Goal: Check status

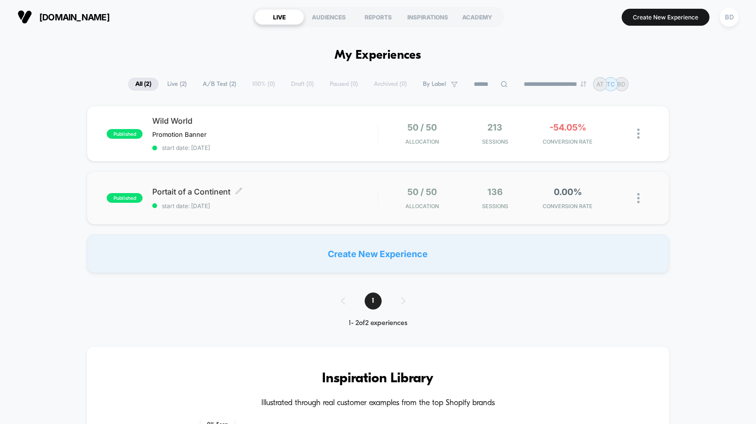
click at [312, 202] on span "start date: [DATE]" at bounding box center [264, 205] width 225 height 7
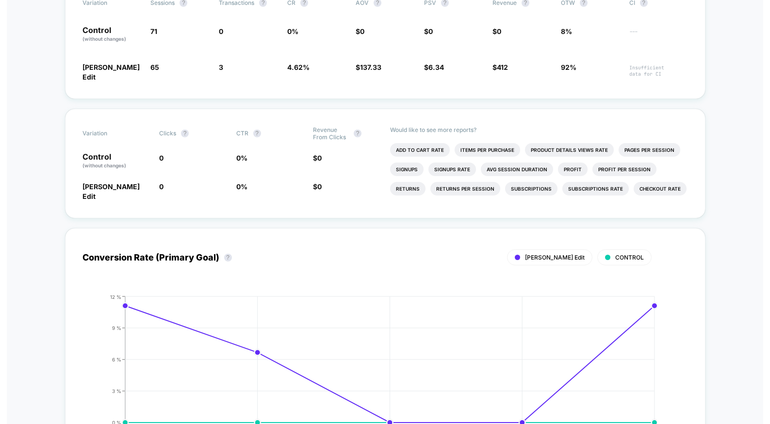
scroll to position [355, 0]
